Goal: Share content

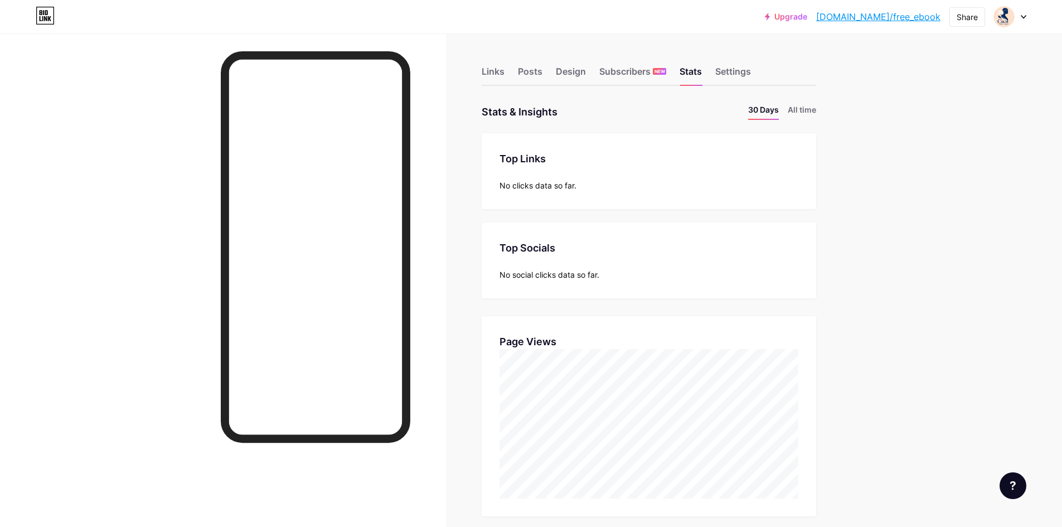
scroll to position [527, 1062]
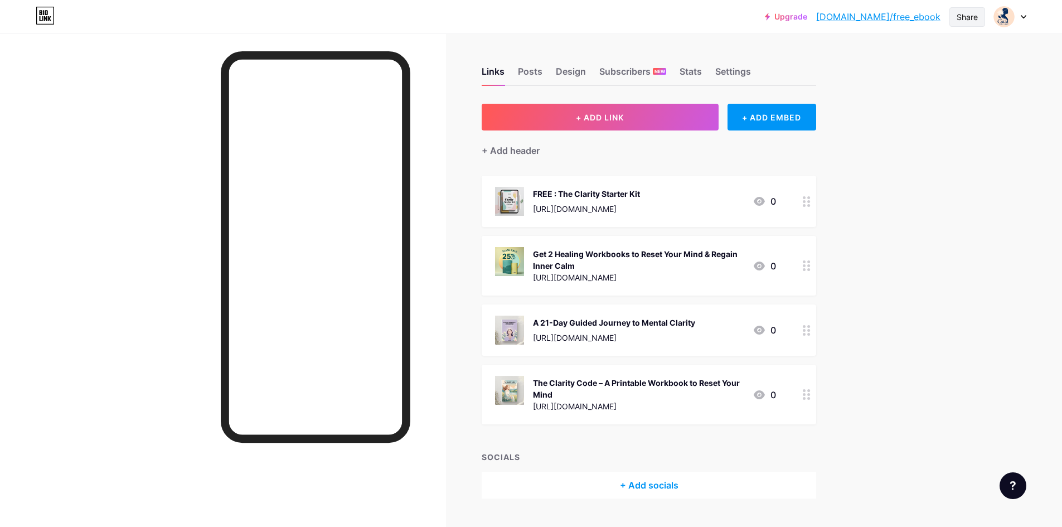
click at [961, 20] on div "Share" at bounding box center [966, 17] width 21 height 12
click at [885, 57] on div "Copy link" at bounding box center [874, 57] width 41 height 13
click at [879, 58] on div "Copy link" at bounding box center [874, 57] width 41 height 13
